Goal: Task Accomplishment & Management: Complete application form

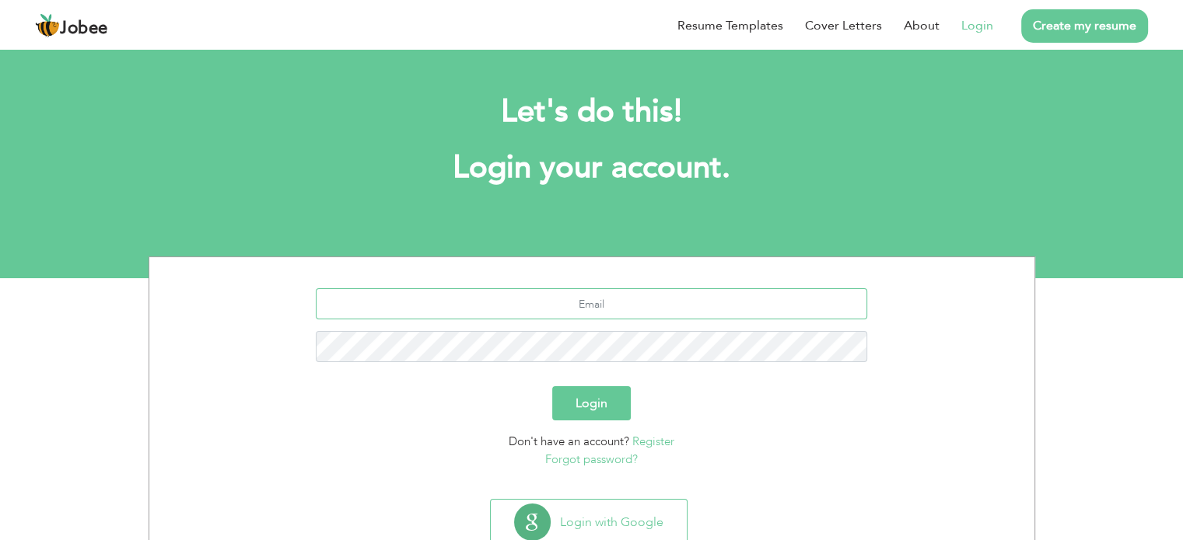
click at [589, 299] on input "text" at bounding box center [591, 304] width 551 height 31
type input "[EMAIL_ADDRESS][DOMAIN_NAME]"
click at [645, 439] on link "Register" at bounding box center [653, 442] width 42 height 16
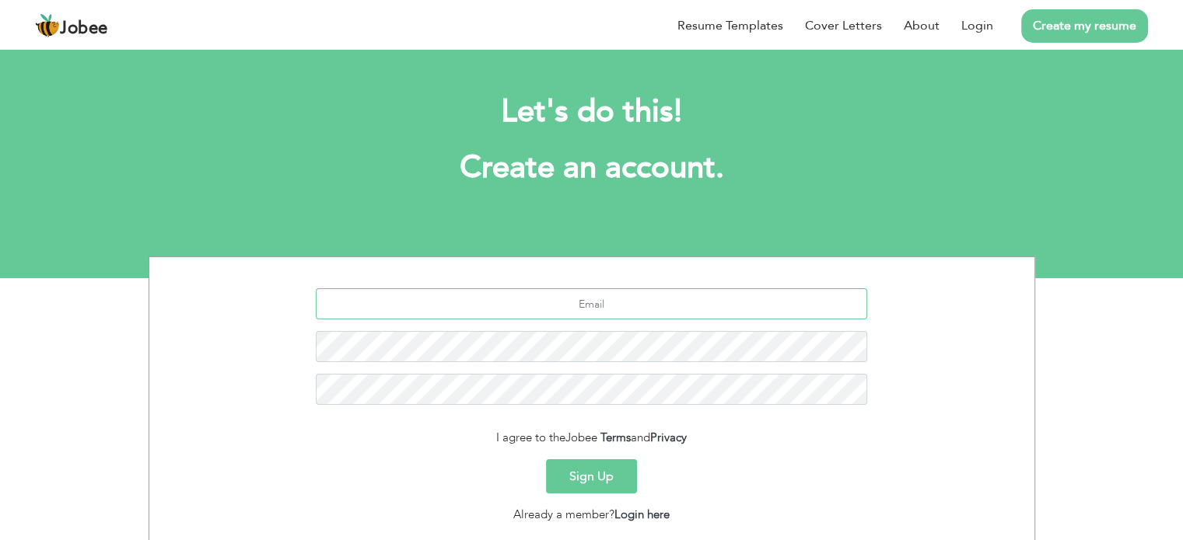
click at [625, 312] on input "text" at bounding box center [591, 304] width 551 height 31
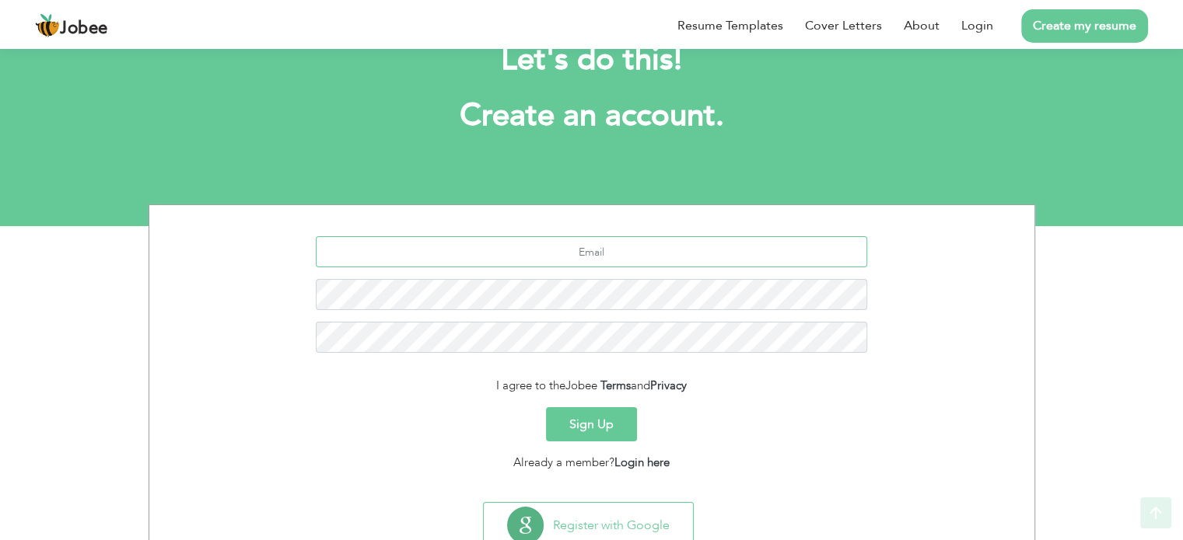
scroll to position [104, 0]
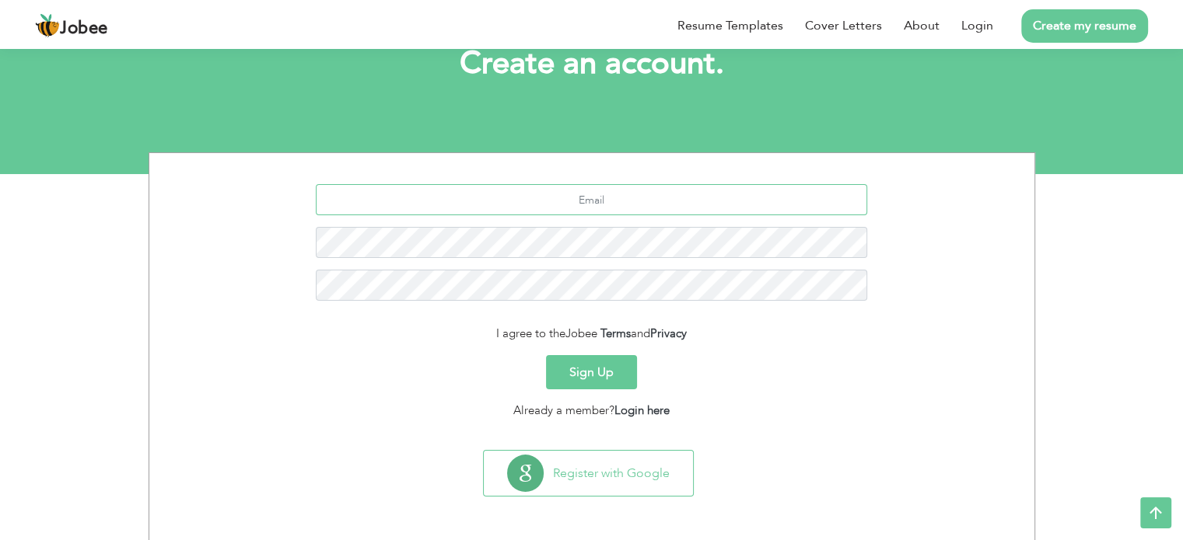
click at [614, 201] on input "text" at bounding box center [591, 199] width 551 height 31
click at [631, 204] on input "text" at bounding box center [591, 199] width 551 height 31
click at [604, 201] on input "text" at bounding box center [591, 199] width 551 height 31
